Goal: Obtain resource: Download file/media

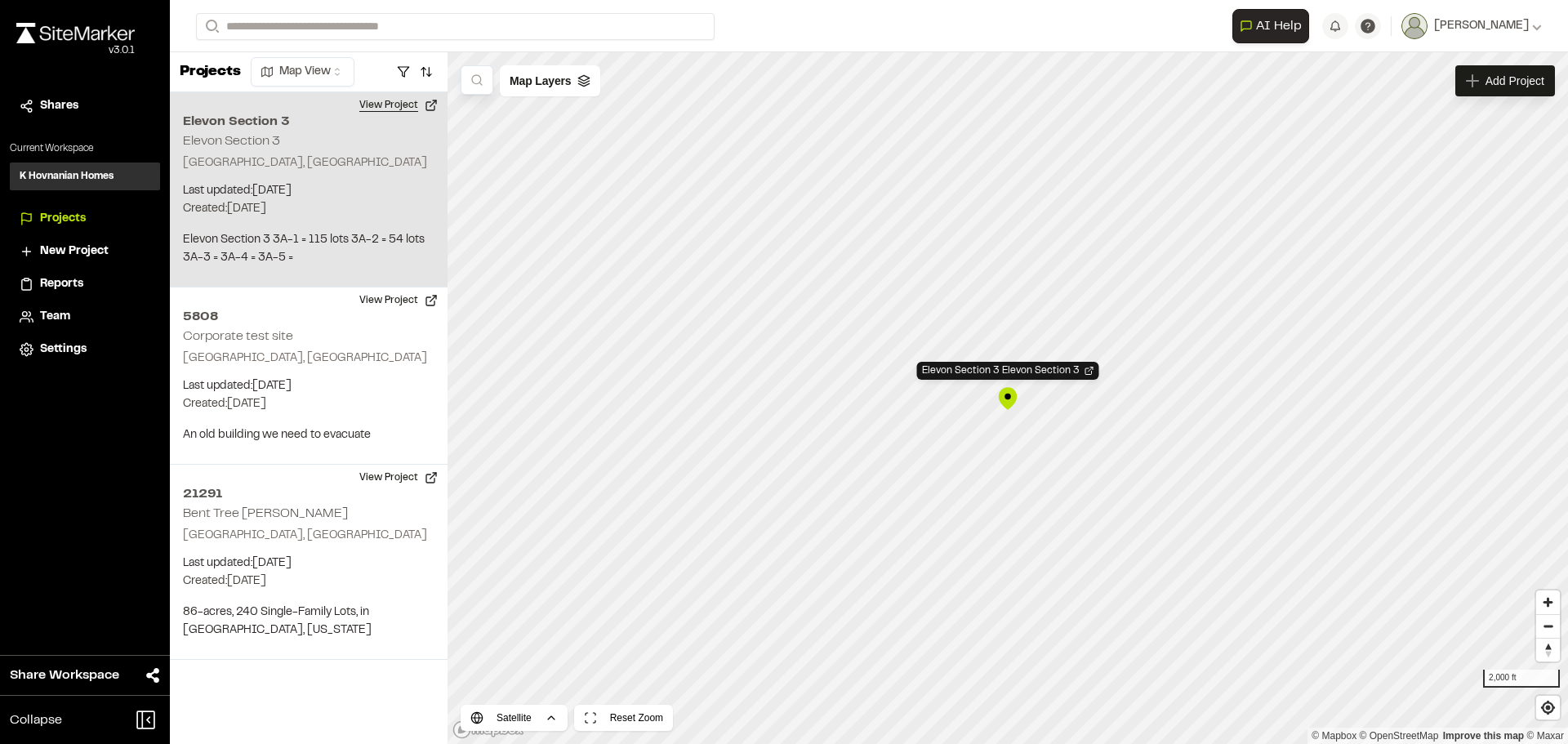
click at [373, 98] on button "View Project" at bounding box center [398, 105] width 98 height 26
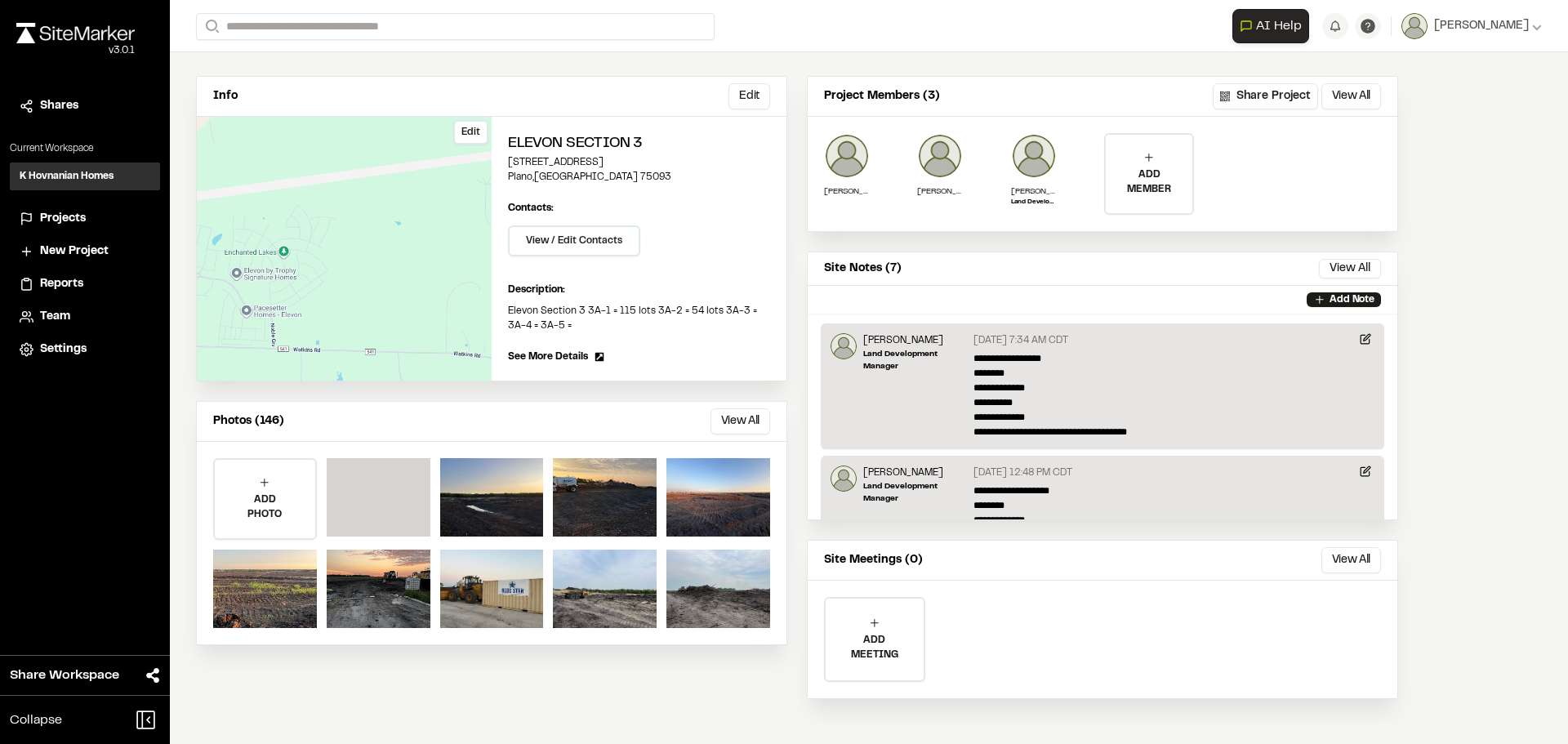
scroll to position [113, 0]
click at [734, 422] on button "View All" at bounding box center [740, 420] width 59 height 26
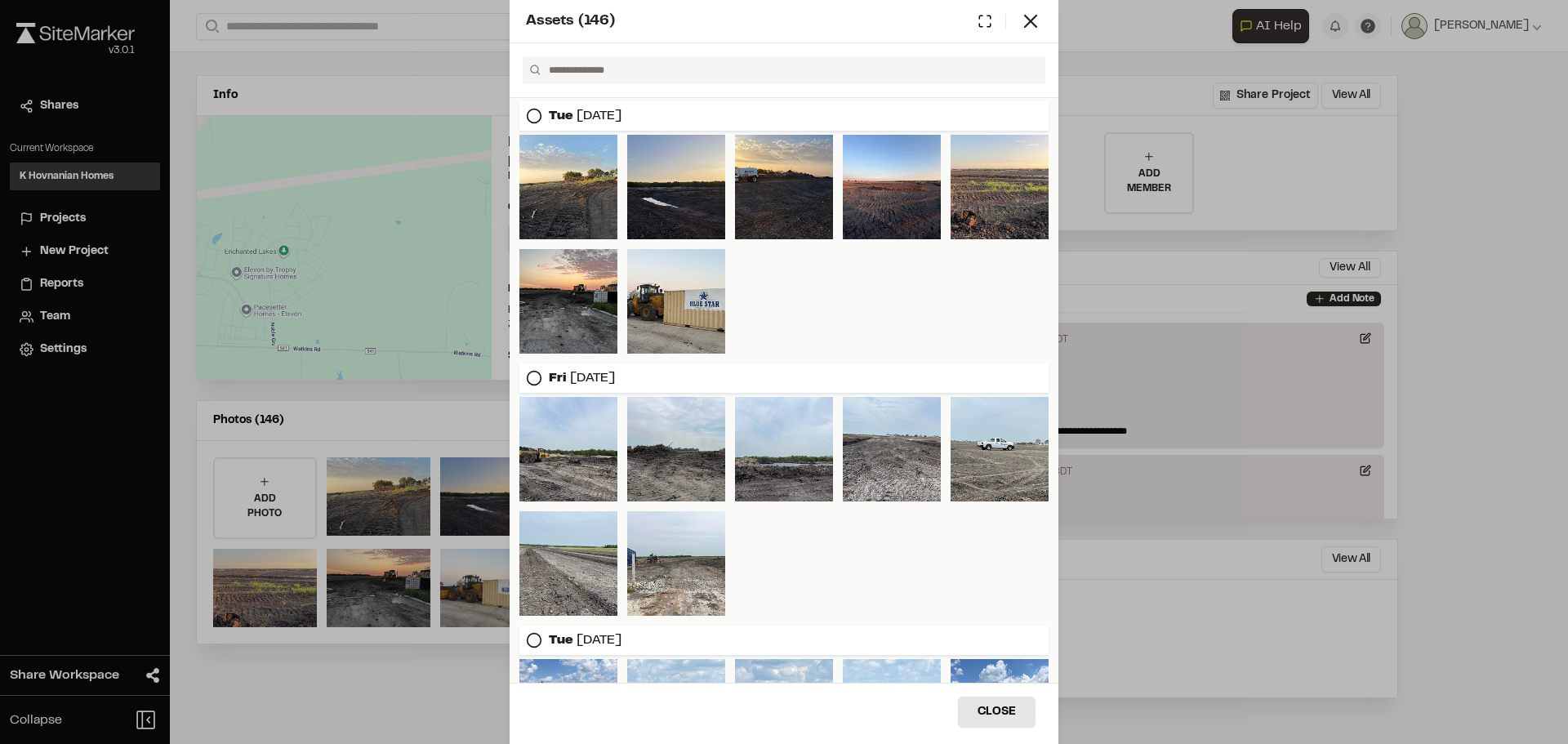
click at [529, 113] on icon at bounding box center [535, 116] width 16 height 16
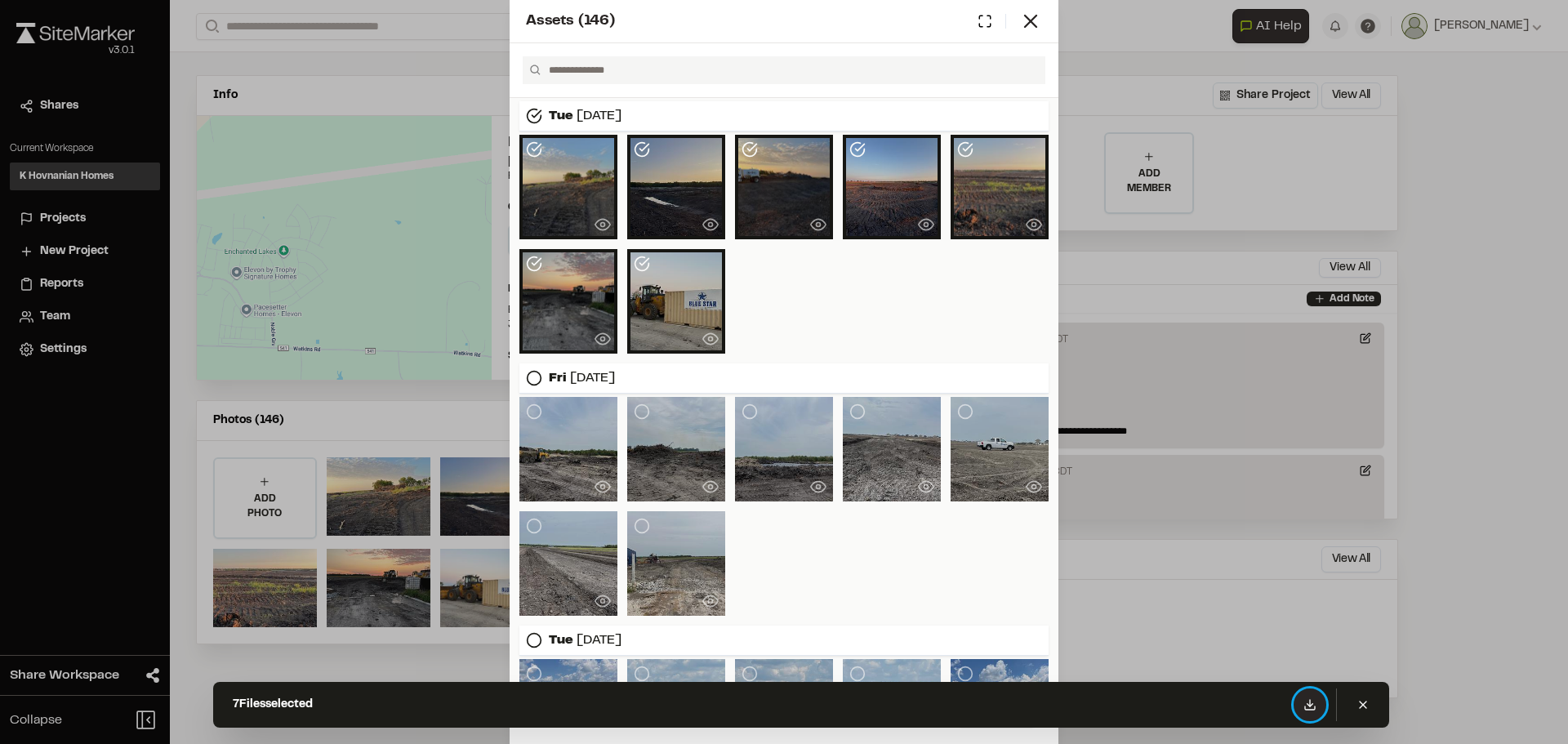
click at [1306, 704] on icon at bounding box center [1310, 704] width 13 height 13
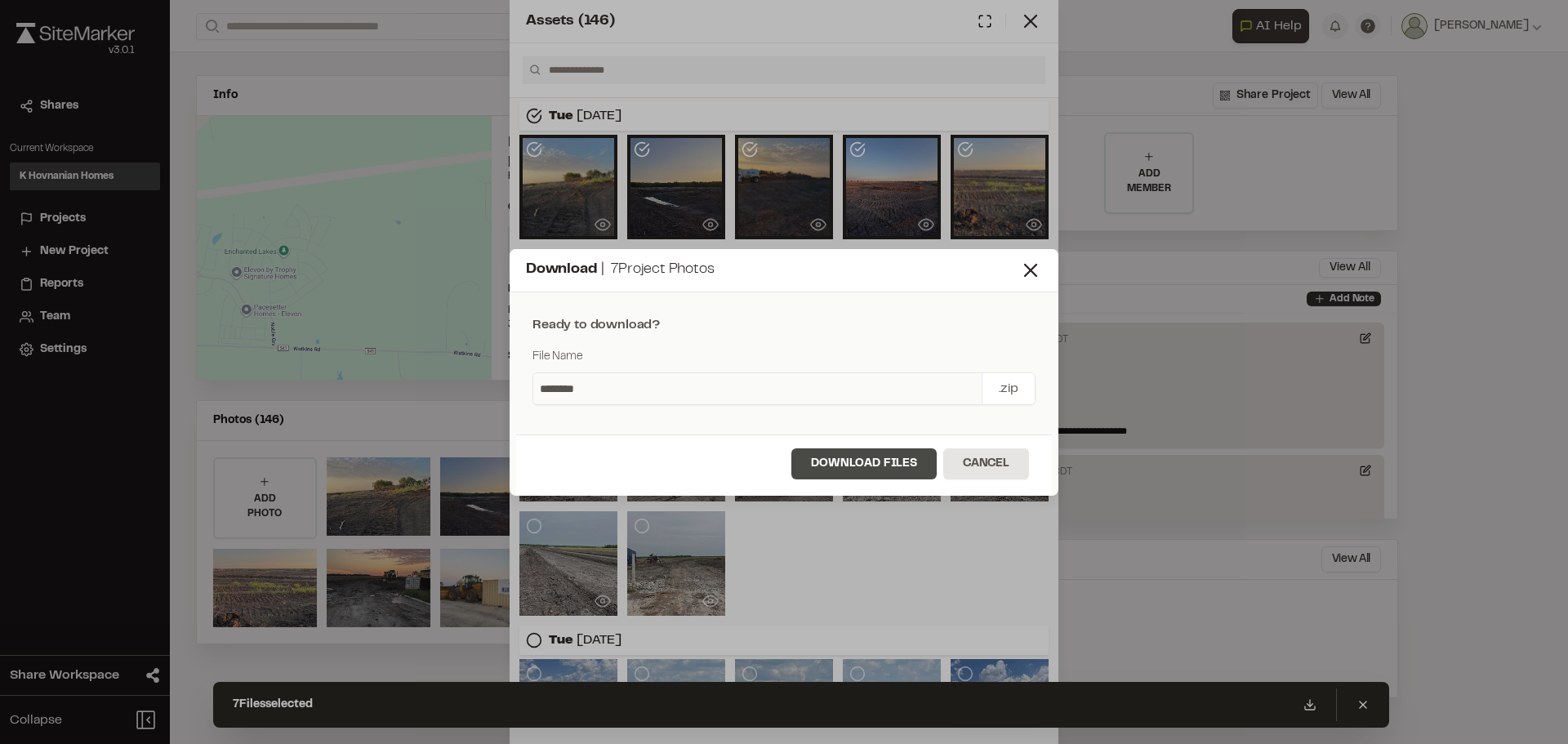
click at [845, 465] on button "Download Files" at bounding box center [864, 464] width 145 height 31
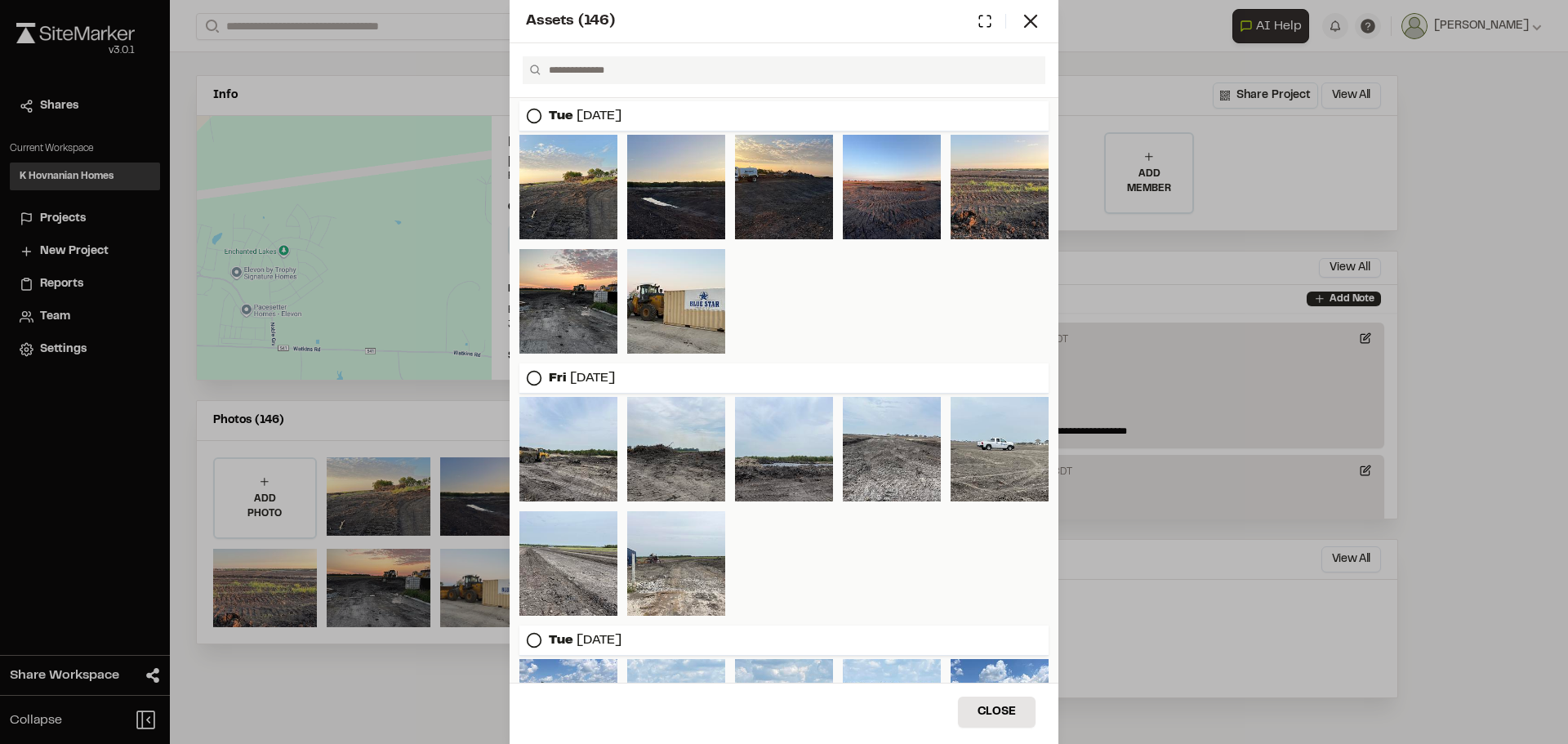
click at [536, 377] on icon at bounding box center [535, 378] width 16 height 16
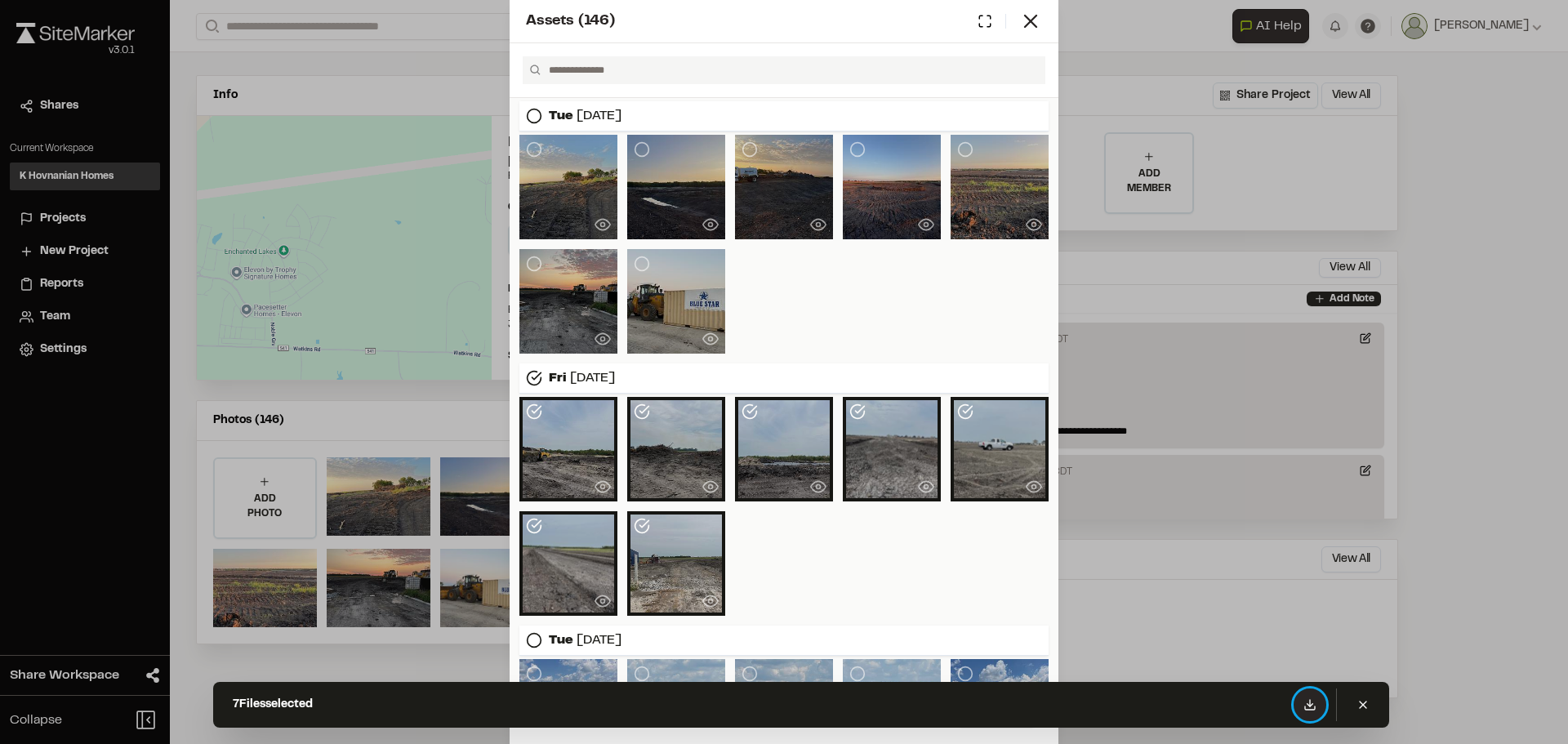
click at [1307, 706] on icon at bounding box center [1310, 704] width 13 height 13
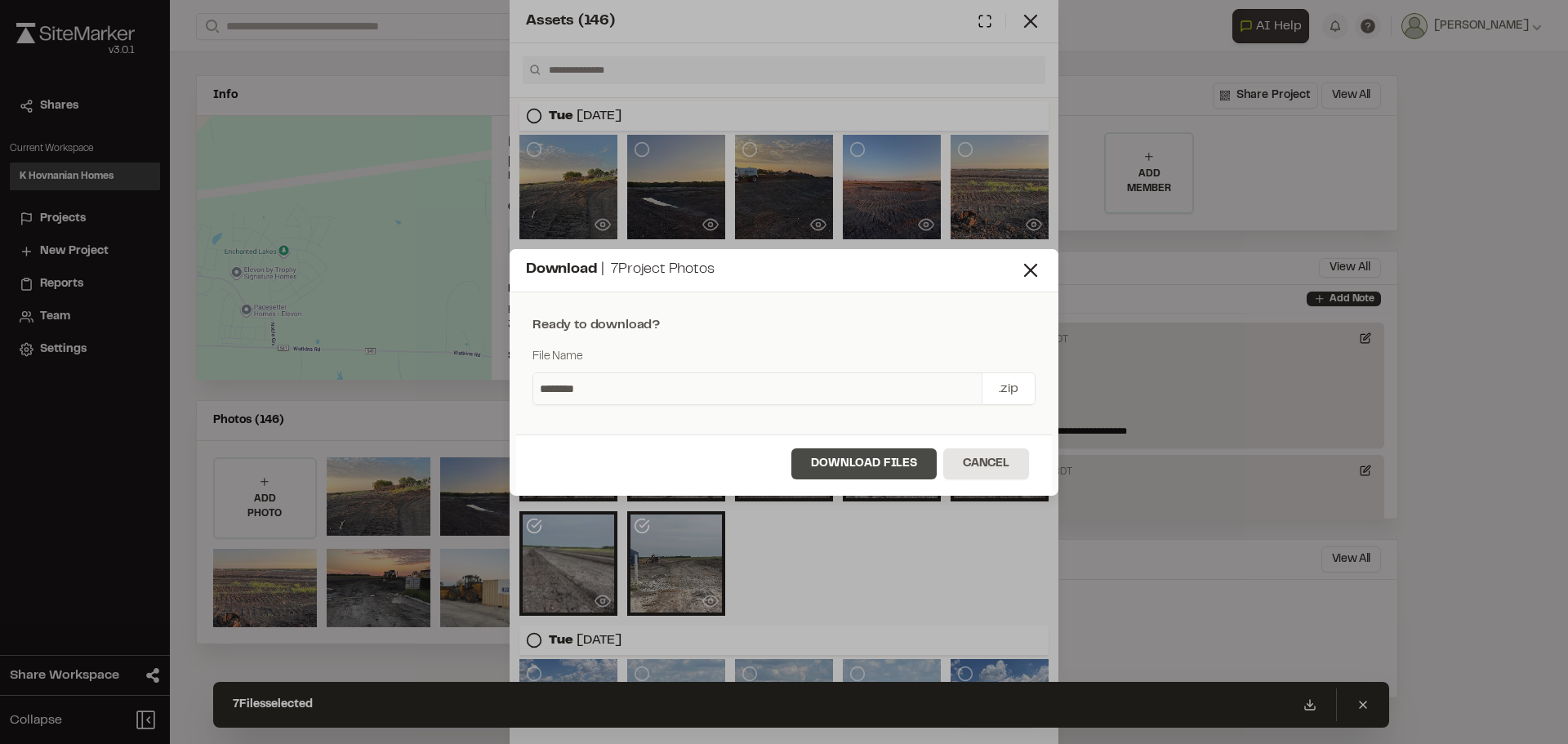
click at [873, 464] on button "Download Files" at bounding box center [864, 464] width 145 height 31
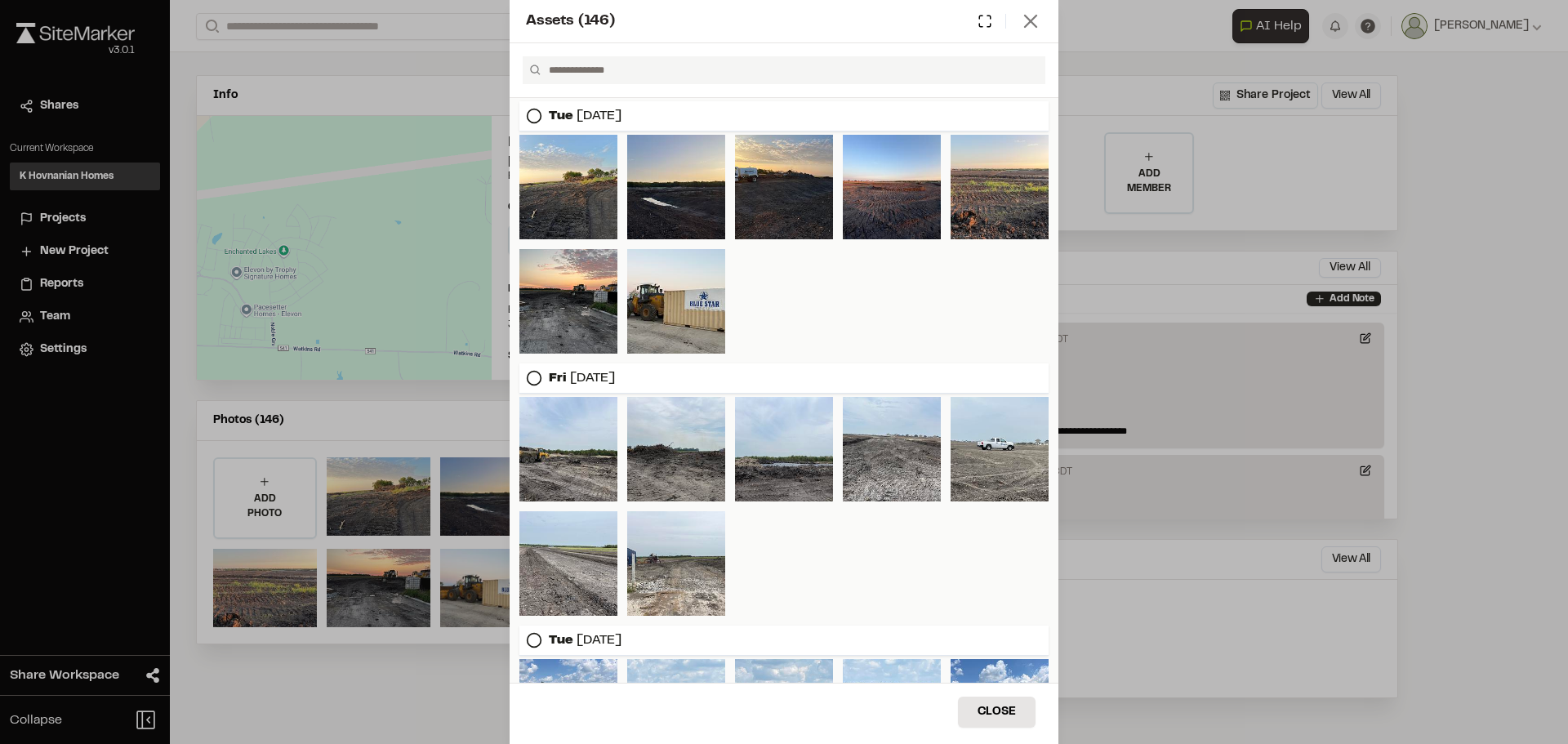
click at [1031, 27] on icon at bounding box center [1030, 21] width 23 height 23
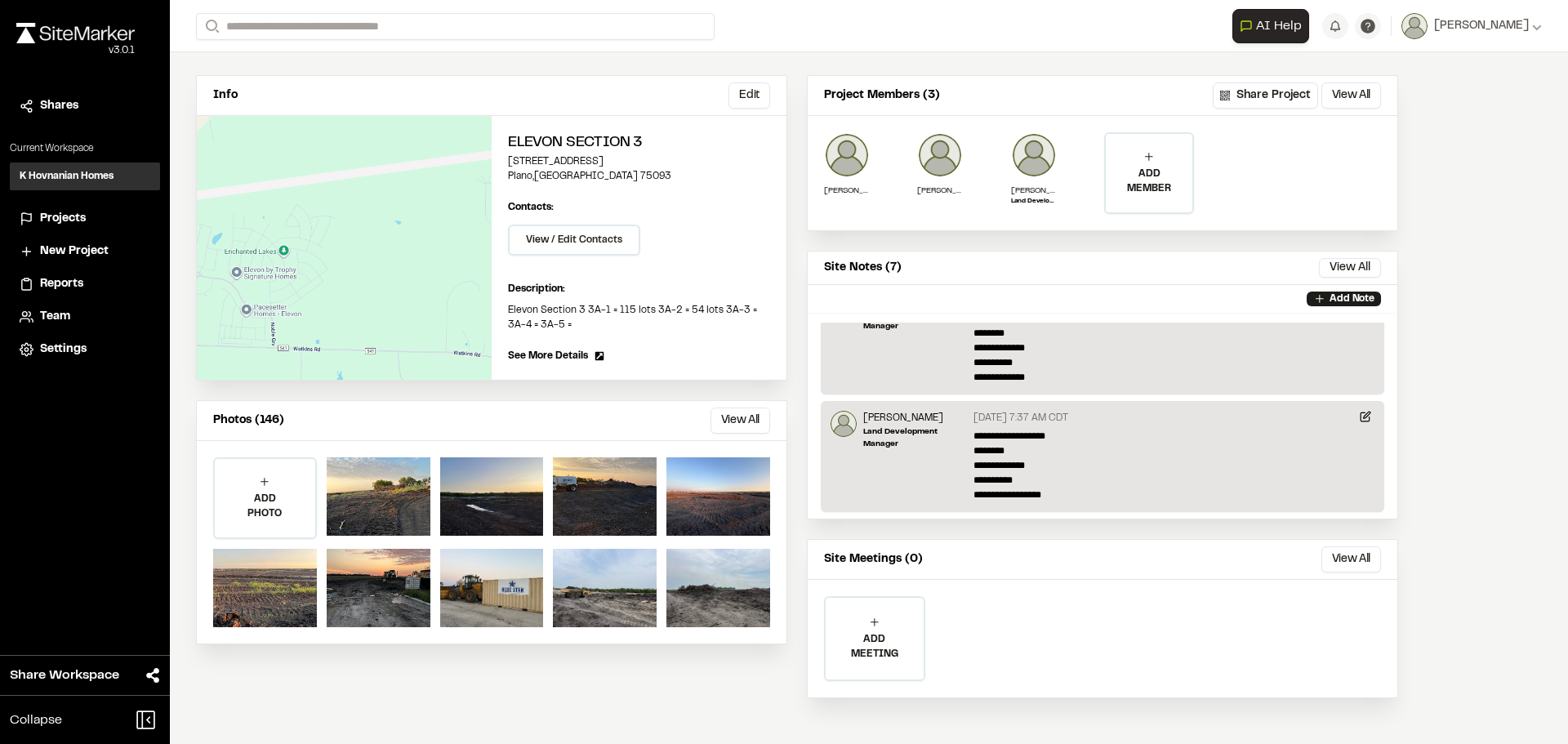
scroll to position [0, 0]
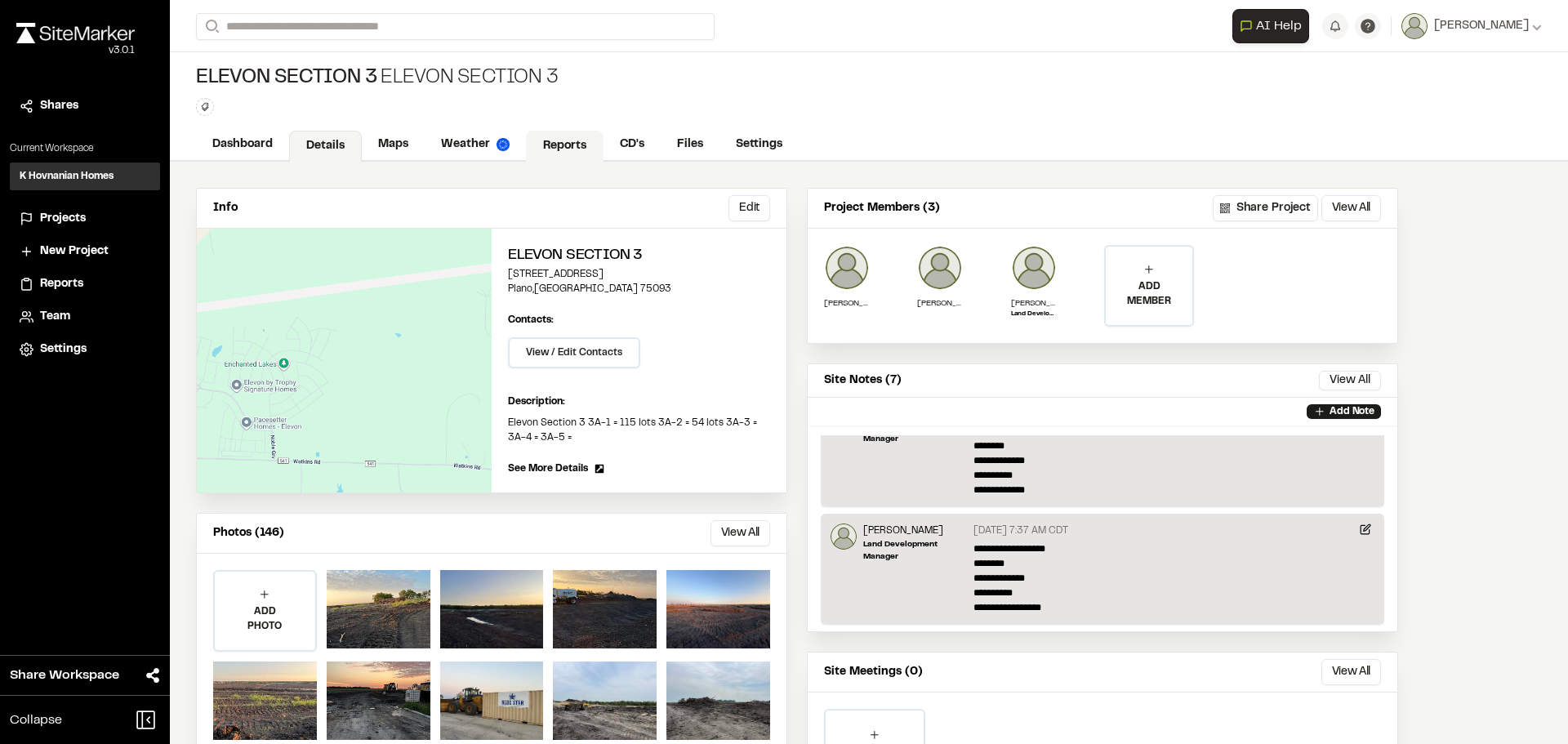
click at [566, 144] on link "Reports" at bounding box center [565, 146] width 78 height 31
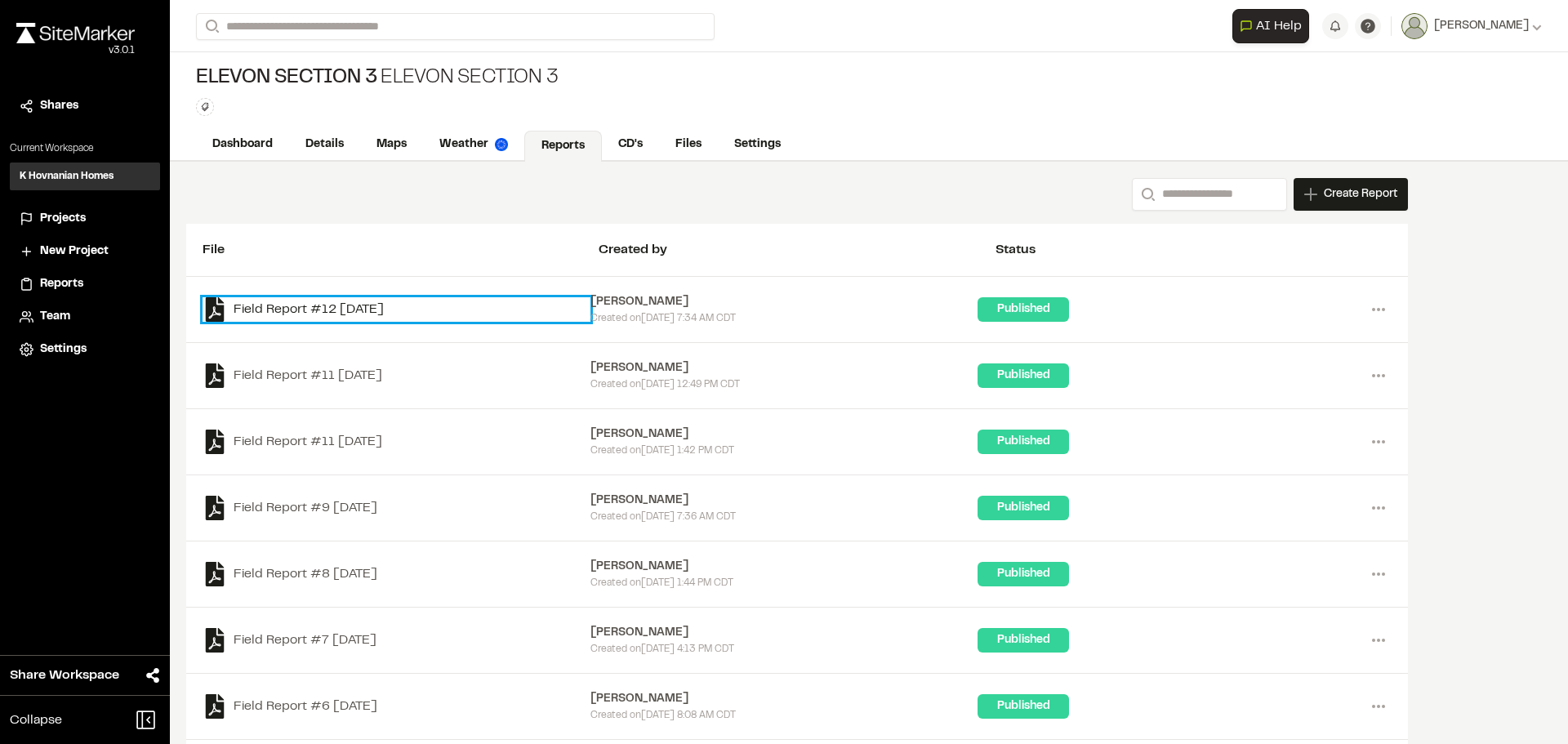
click at [291, 315] on link "Field Report #12 2025-09-09" at bounding box center [396, 309] width 388 height 25
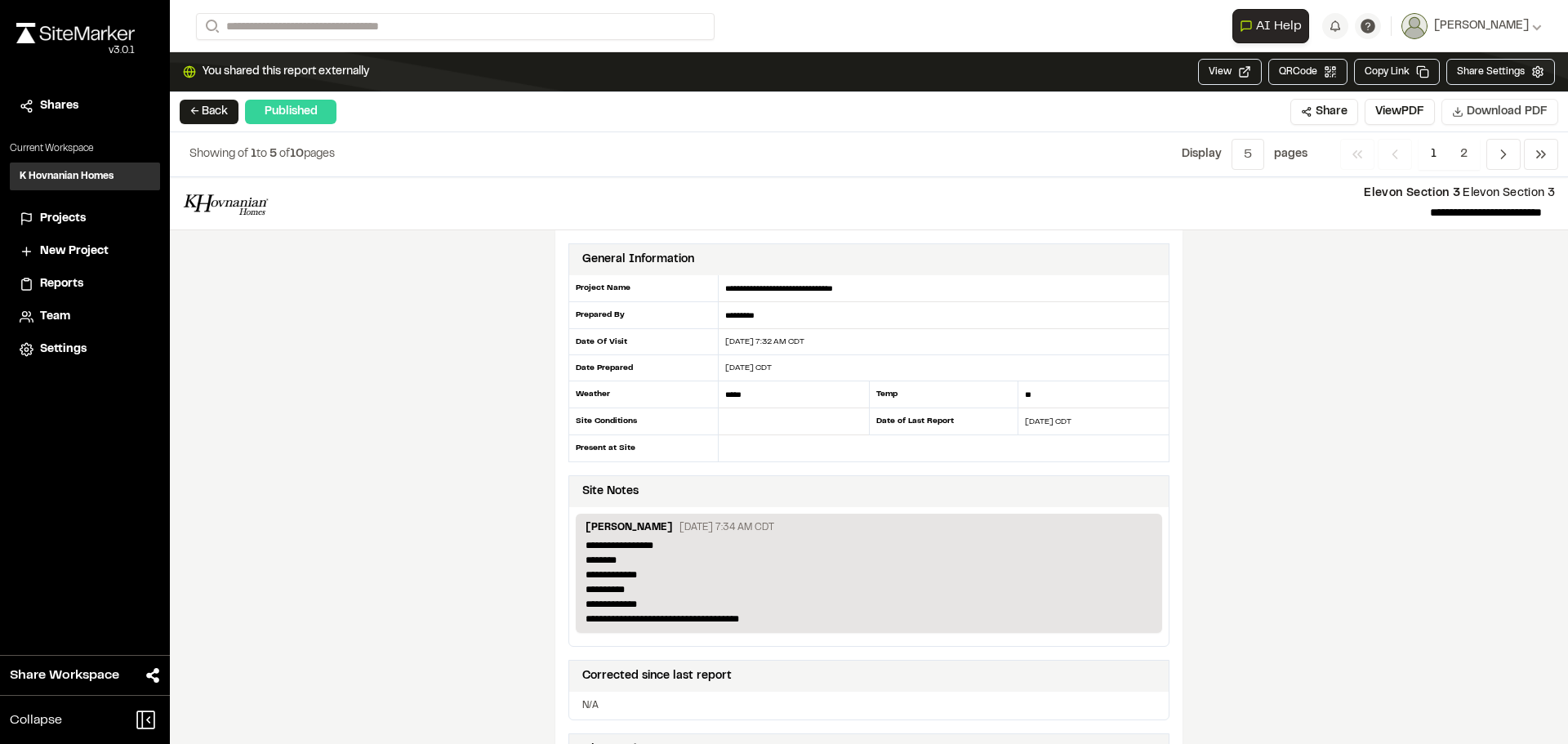
click at [1478, 113] on span "Download PDF" at bounding box center [1507, 112] width 81 height 18
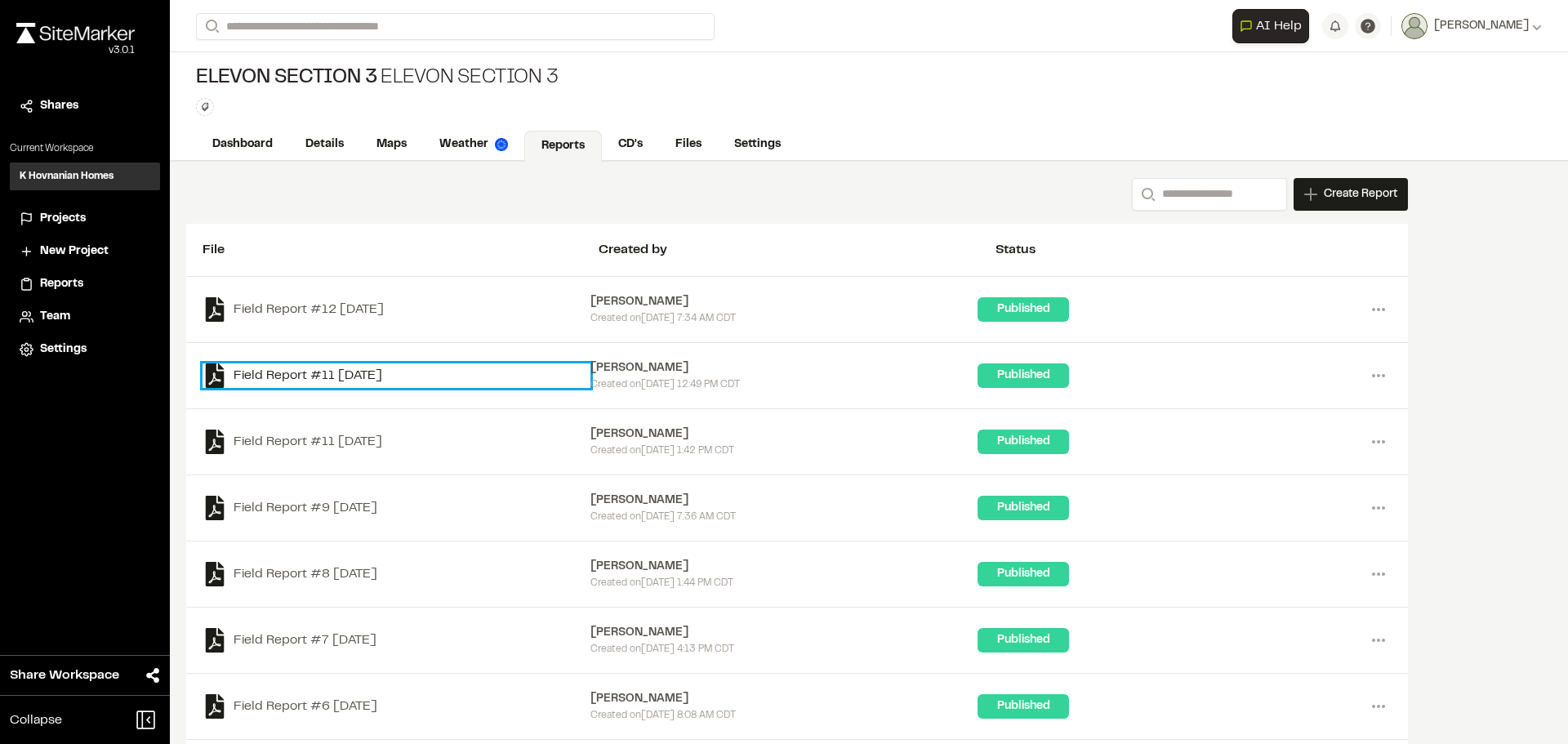
click at [283, 377] on link "Field Report #11 2025-09-05" at bounding box center [396, 375] width 388 height 25
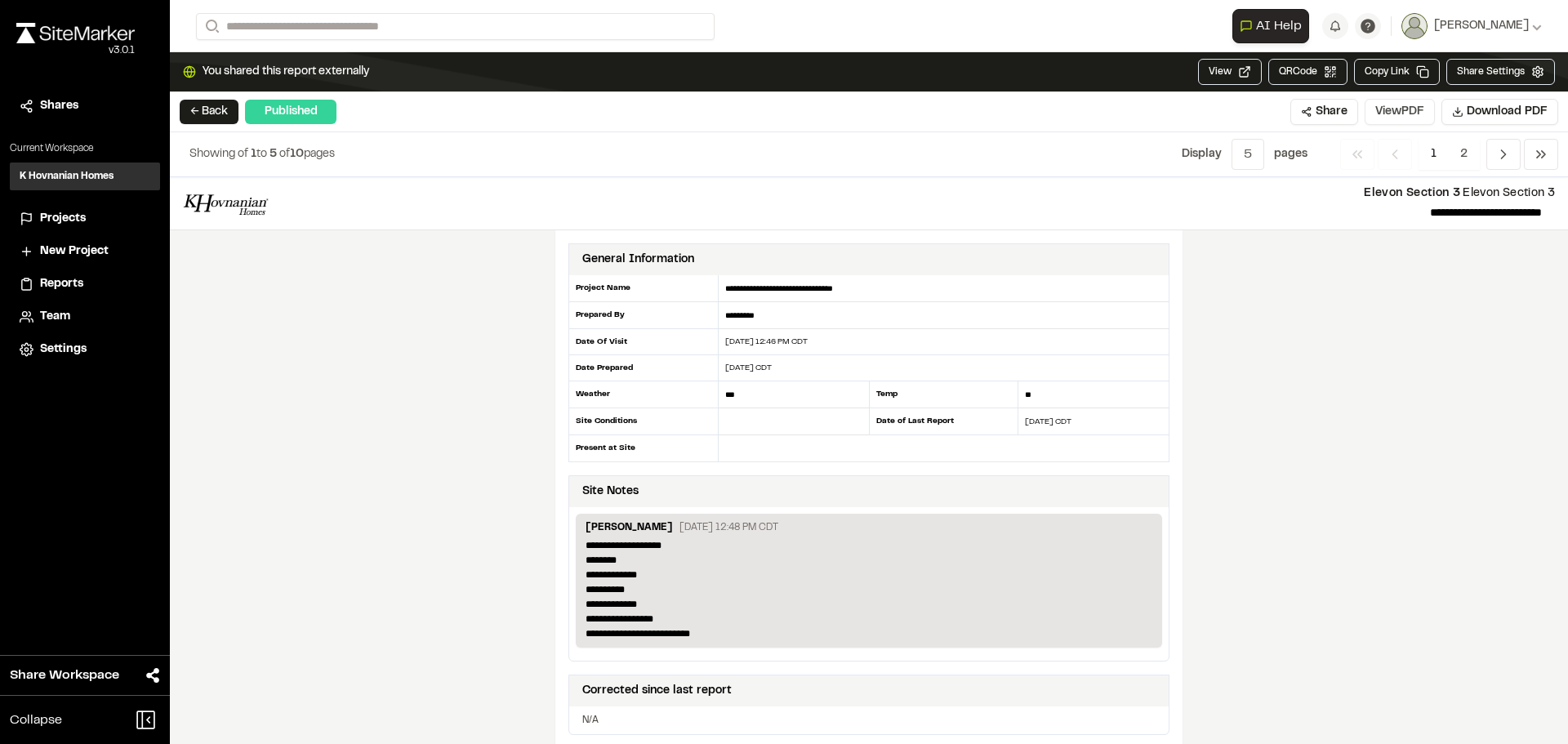
click at [1385, 109] on button "View PDF" at bounding box center [1399, 111] width 70 height 26
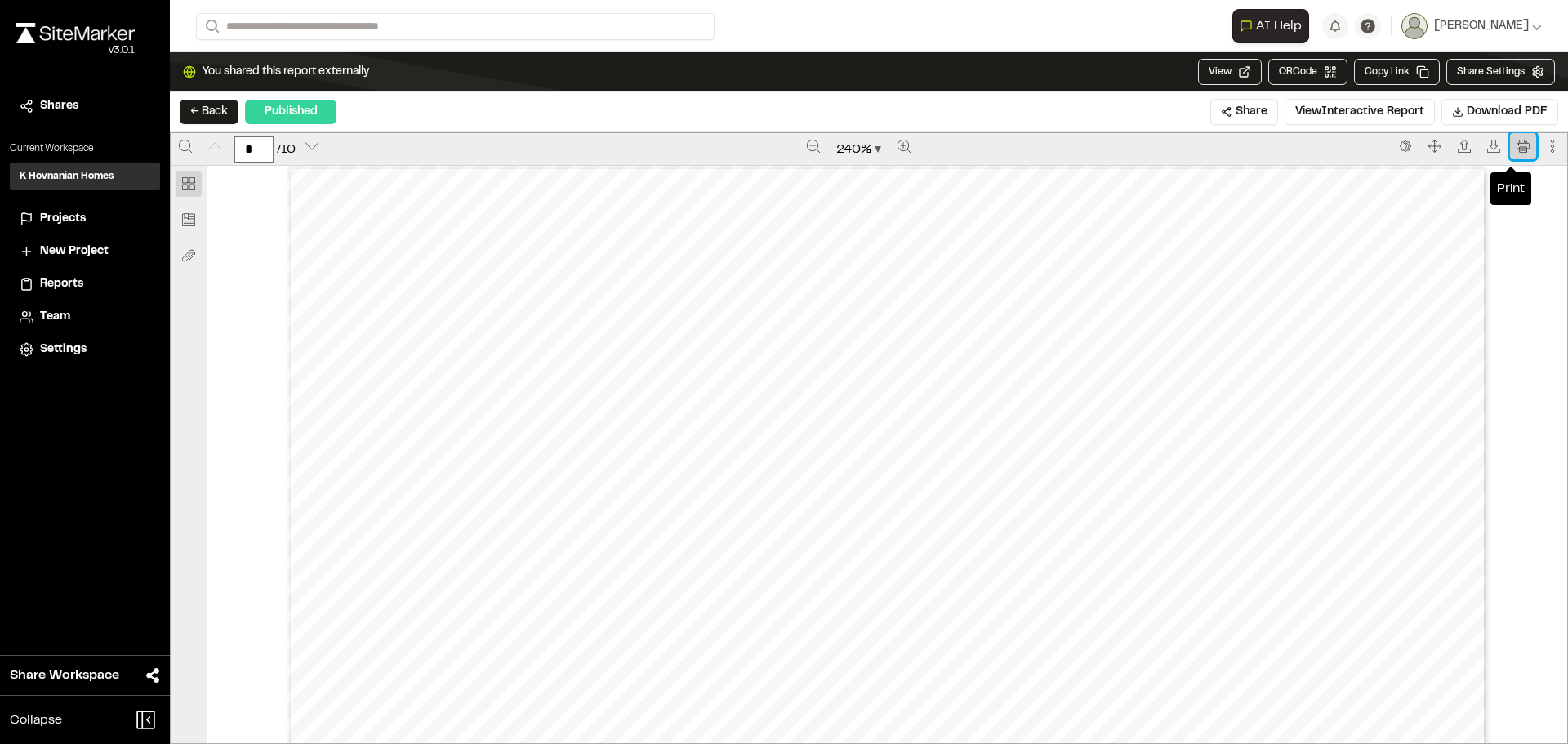
click at [1517, 147] on icon "Print" at bounding box center [1522, 145] width 12 height 12
